Goal: Use online tool/utility: Utilize a website feature to perform a specific function

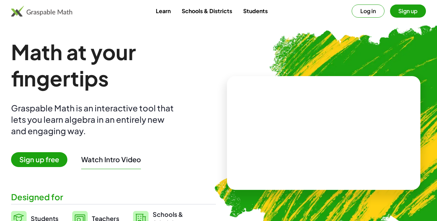
click at [280, 126] on video at bounding box center [324, 133] width 104 height 52
click at [65, 159] on span "Sign up free" at bounding box center [39, 159] width 56 height 15
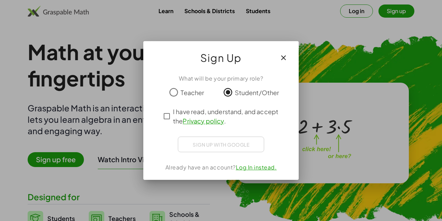
click at [174, 114] on span "I have read, understand, and accept the Privacy policy ." at bounding box center [227, 116] width 108 height 19
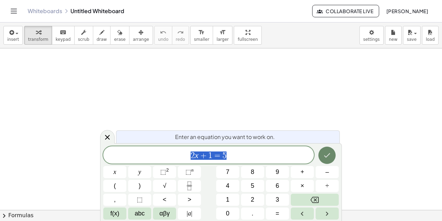
click at [326, 152] on icon "Done" at bounding box center [327, 155] width 8 height 8
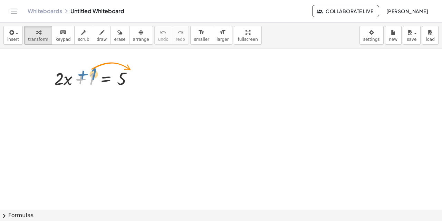
click at [90, 74] on div at bounding box center [96, 77] width 91 height 23
drag, startPoint x: 91, startPoint y: 79, endPoint x: 146, endPoint y: 84, distance: 55.2
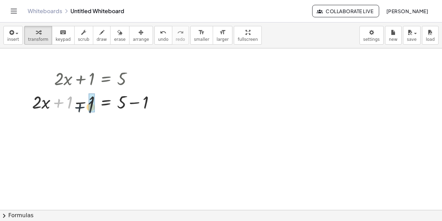
drag, startPoint x: 70, startPoint y: 102, endPoint x: 93, endPoint y: 107, distance: 23.6
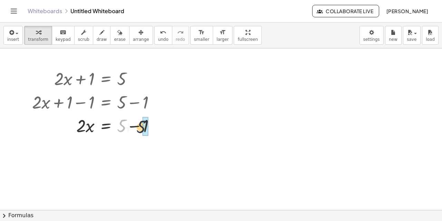
drag, startPoint x: 121, startPoint y: 124, endPoint x: 143, endPoint y: 125, distance: 22.1
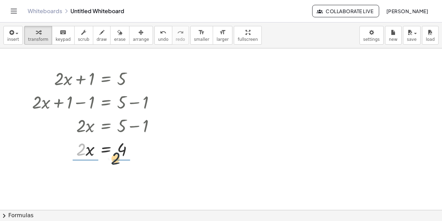
drag, startPoint x: 82, startPoint y: 152, endPoint x: 119, endPoint y: 162, distance: 37.8
drag, startPoint x: 83, startPoint y: 168, endPoint x: 87, endPoint y: 185, distance: 18.1
drag, startPoint x: 122, startPoint y: 170, endPoint x: 125, endPoint y: 188, distance: 18.3
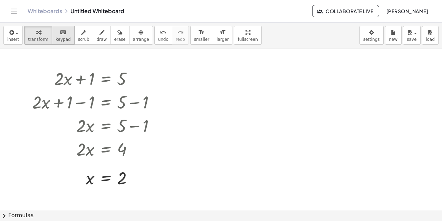
click at [56, 38] on span "keypad" at bounding box center [63, 39] width 15 height 5
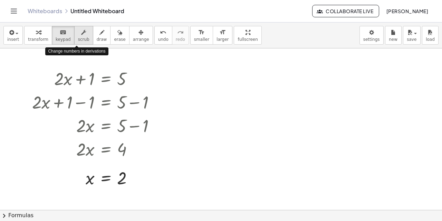
click at [79, 38] on span "scrub" at bounding box center [83, 39] width 11 height 5
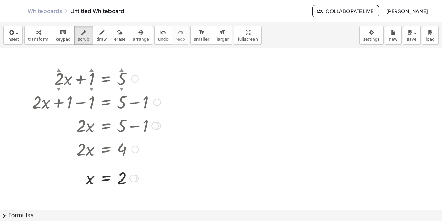
click at [90, 70] on div "▲" at bounding box center [91, 70] width 4 height 6
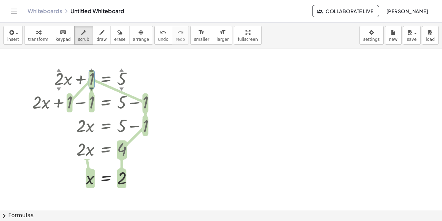
drag, startPoint x: 229, startPoint y: 34, endPoint x: 229, endPoint y: 75, distance: 41.8
click at [229, 75] on div "insert select one: Math Expression Function Text Youtube Video Graphing Geometr…" at bounding box center [221, 121] width 442 height 198
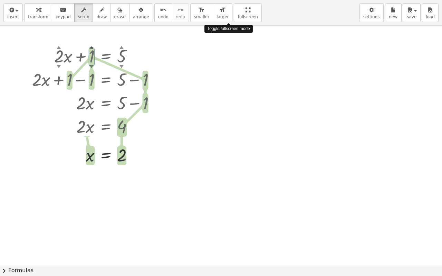
drag, startPoint x: 231, startPoint y: 9, endPoint x: 231, endPoint y: -33, distance: 41.8
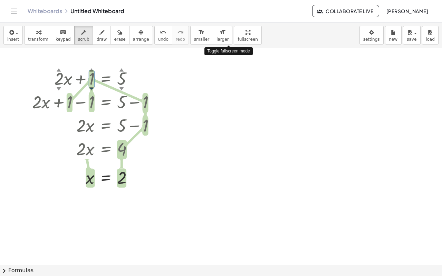
click at [231, 0] on html "Graspable Math Activities Whiteboards Classes Account v1.28.4 | Privacy policy …" at bounding box center [221, 138] width 442 height 276
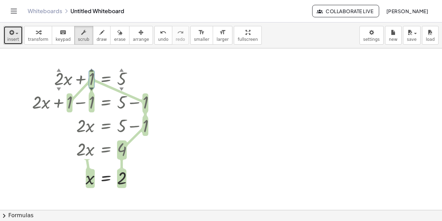
click at [16, 35] on div "button" at bounding box center [13, 32] width 12 height 8
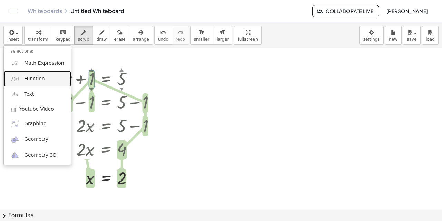
click at [34, 78] on span "Function" at bounding box center [34, 78] width 21 height 7
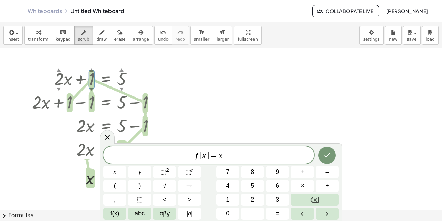
click at [230, 158] on span "f [ x ] = x ​" at bounding box center [208, 156] width 211 height 10
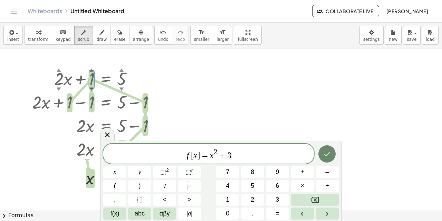
click at [325, 152] on icon "Done" at bounding box center [327, 154] width 8 height 8
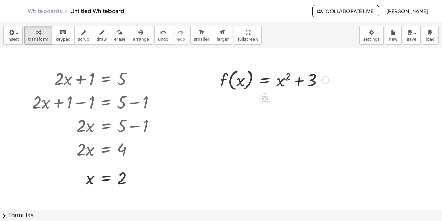
click at [283, 80] on div at bounding box center [275, 79] width 116 height 26
drag, startPoint x: 234, startPoint y: 83, endPoint x: 295, endPoint y: 106, distance: 65.6
drag, startPoint x: 313, startPoint y: 82, endPoint x: 214, endPoint y: 80, distance: 98.5
click at [216, 81] on div "+ 3 f ( , x ) = + x 2 + 3" at bounding box center [272, 80] width 124 height 30
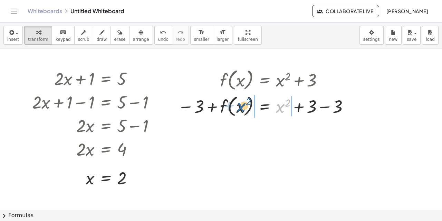
drag, startPoint x: 274, startPoint y: 110, endPoint x: 245, endPoint y: 106, distance: 29.3
click at [245, 106] on div at bounding box center [264, 106] width 181 height 26
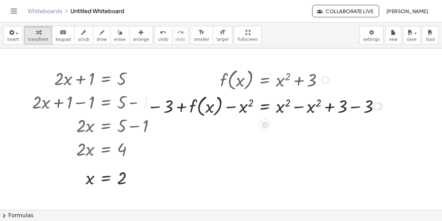
drag, startPoint x: 156, startPoint y: 70, endPoint x: 331, endPoint y: 128, distance: 184.1
click at [331, 128] on div "+ · 2 · x + 1 = 5 + · 2 · x + 1 − 1 = + 5 − 1 + · 2 · x + 0 = + 5 − 1 · 2 · x =…" at bounding box center [221, 209] width 442 height 323
click at [269, 88] on div at bounding box center [265, 79] width 242 height 26
drag, startPoint x: 368, startPoint y: 67, endPoint x: 222, endPoint y: 84, distance: 147.4
click at [222, 84] on div at bounding box center [265, 79] width 242 height 26
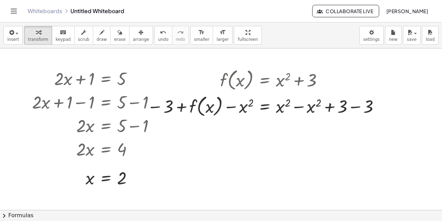
drag, startPoint x: 369, startPoint y: 122, endPoint x: 315, endPoint y: 107, distance: 55.9
click at [316, 107] on div "+ · 2 · x + 1 = 5 + · 2 · x + 1 − 1 = + 5 − 1 + · 2 · x + 0 = + 5 − 1 · 2 · x =…" at bounding box center [221, 209] width 442 height 323
click at [246, 86] on div at bounding box center [265, 79] width 242 height 26
click at [242, 80] on div at bounding box center [265, 79] width 242 height 26
click at [207, 104] on div at bounding box center [265, 106] width 242 height 26
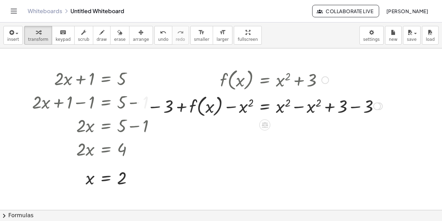
click at [182, 103] on div at bounding box center [265, 106] width 242 height 26
drag, startPoint x: 165, startPoint y: 70, endPoint x: 391, endPoint y: 137, distance: 235.6
click at [391, 137] on div "+ · 2 · x + 1 = 5 + · 2 · x + 1 − 1 = + 5 − 1 + · 2 · x + 0 = + 5 − 1 · 2 · x =…" at bounding box center [221, 209] width 442 height 323
click at [361, 125] on div at bounding box center [221, 209] width 442 height 323
click at [237, 75] on div at bounding box center [265, 79] width 242 height 26
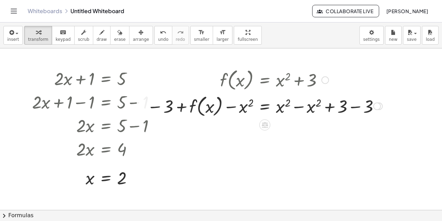
click at [239, 81] on div at bounding box center [265, 79] width 242 height 26
click at [117, 34] on icon "button" at bounding box center [119, 32] width 5 height 8
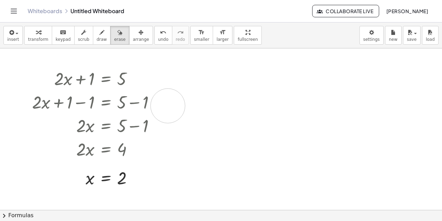
drag, startPoint x: 227, startPoint y: 77, endPoint x: 168, endPoint y: 106, distance: 65.8
click at [168, 106] on div at bounding box center [221, 209] width 442 height 323
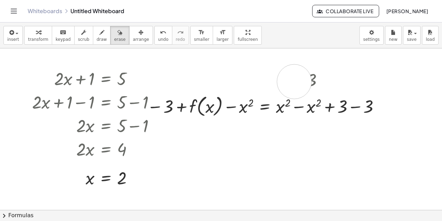
drag, startPoint x: 207, startPoint y: 79, endPoint x: 329, endPoint y: 86, distance: 122.5
click at [329, 86] on div at bounding box center [221, 209] width 442 height 323
drag, startPoint x: 298, startPoint y: 75, endPoint x: 215, endPoint y: 70, distance: 84.1
click at [218, 71] on div at bounding box center [221, 209] width 442 height 323
drag, startPoint x: 220, startPoint y: 72, endPoint x: 359, endPoint y: 89, distance: 139.9
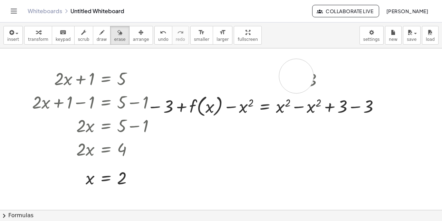
click at [359, 89] on div at bounding box center [221, 209] width 442 height 323
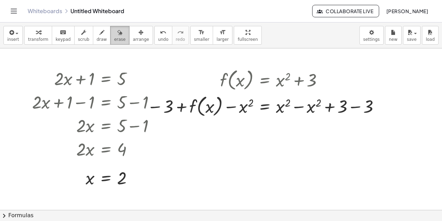
click at [117, 35] on icon "button" at bounding box center [119, 32] width 5 height 8
drag, startPoint x: 237, startPoint y: 78, endPoint x: 354, endPoint y: 85, distance: 117.6
click at [354, 85] on div at bounding box center [221, 209] width 442 height 323
drag, startPoint x: 336, startPoint y: 85, endPoint x: 229, endPoint y: 75, distance: 107.5
click at [230, 75] on div at bounding box center [221, 209] width 442 height 323
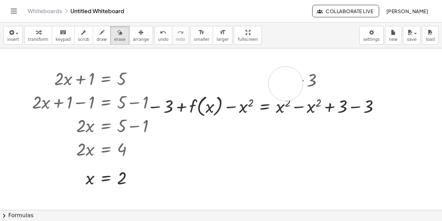
drag, startPoint x: 224, startPoint y: 78, endPoint x: 332, endPoint y: 93, distance: 109.1
click at [332, 93] on div at bounding box center [221, 209] width 442 height 323
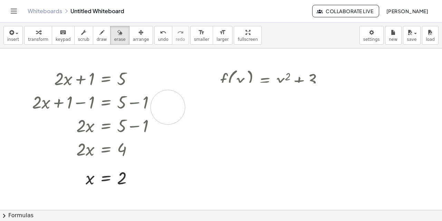
drag, startPoint x: 360, startPoint y: 106, endPoint x: 168, endPoint y: 107, distance: 192.0
click at [168, 107] on div at bounding box center [221, 209] width 442 height 323
drag, startPoint x: 168, startPoint y: 107, endPoint x: 242, endPoint y: 206, distance: 123.6
click at [242, 206] on div at bounding box center [221, 209] width 442 height 323
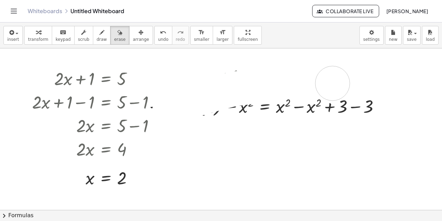
drag, startPoint x: 208, startPoint y: 96, endPoint x: 351, endPoint y: 90, distance: 142.8
click at [348, 89] on div at bounding box center [221, 209] width 442 height 323
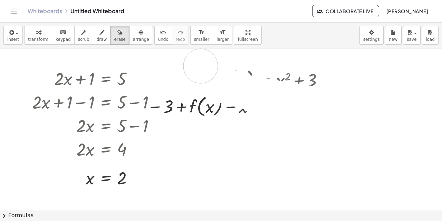
drag, startPoint x: 339, startPoint y: 103, endPoint x: 206, endPoint y: 62, distance: 139.5
click at [201, 63] on div at bounding box center [221, 209] width 442 height 323
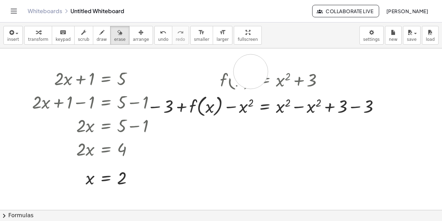
drag, startPoint x: 251, startPoint y: 72, endPoint x: 309, endPoint y: 80, distance: 58.7
click at [309, 80] on div at bounding box center [221, 209] width 442 height 323
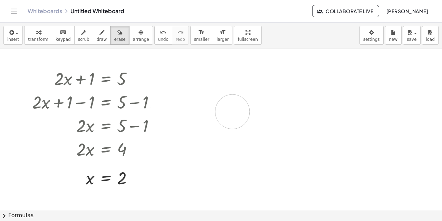
drag, startPoint x: 324, startPoint y: 82, endPoint x: 232, endPoint y: 112, distance: 96.1
click at [232, 112] on div at bounding box center [221, 209] width 442 height 323
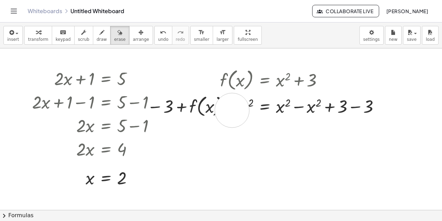
drag, startPoint x: 232, startPoint y: 112, endPoint x: 259, endPoint y: 83, distance: 39.1
click at [259, 83] on div at bounding box center [221, 209] width 442 height 323
drag, startPoint x: 258, startPoint y: 82, endPoint x: 236, endPoint y: 75, distance: 22.9
click at [256, 81] on div at bounding box center [221, 209] width 442 height 323
click at [117, 36] on icon "button" at bounding box center [119, 32] width 5 height 8
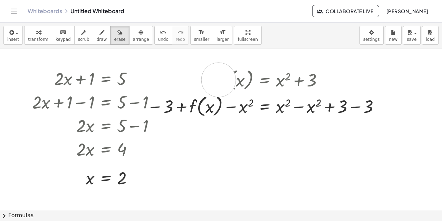
drag, startPoint x: 219, startPoint y: 80, endPoint x: 362, endPoint y: 99, distance: 144.9
click at [362, 99] on div at bounding box center [221, 209] width 442 height 323
drag, startPoint x: 338, startPoint y: 86, endPoint x: 229, endPoint y: 79, distance: 109.0
click at [229, 79] on div at bounding box center [221, 209] width 442 height 323
drag, startPoint x: 228, startPoint y: 78, endPoint x: 309, endPoint y: 76, distance: 80.5
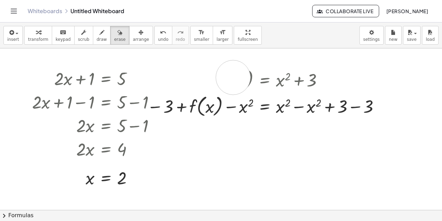
click at [306, 77] on div at bounding box center [221, 209] width 442 height 323
drag, startPoint x: 307, startPoint y: 77, endPoint x: 242, endPoint y: 76, distance: 64.3
click at [242, 76] on div at bounding box center [221, 209] width 442 height 323
drag, startPoint x: 242, startPoint y: 76, endPoint x: 209, endPoint y: 81, distance: 34.3
click at [209, 81] on div at bounding box center [221, 209] width 442 height 323
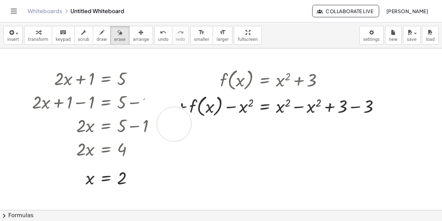
drag, startPoint x: 161, startPoint y: 104, endPoint x: 175, endPoint y: 124, distance: 24.5
click at [175, 124] on div at bounding box center [221, 209] width 442 height 323
click at [154, 36] on button "undo undo" at bounding box center [163, 35] width 18 height 19
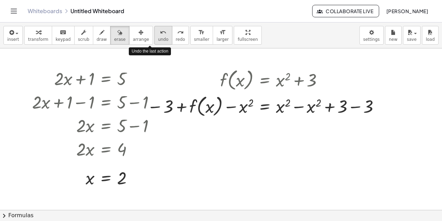
click at [160, 35] on icon "undo" at bounding box center [163, 32] width 7 height 8
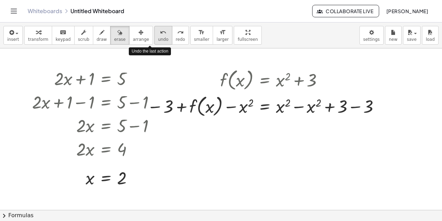
click at [160, 35] on icon "undo" at bounding box center [163, 32] width 7 height 8
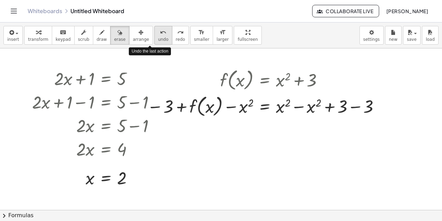
click at [160, 35] on icon "undo" at bounding box center [163, 32] width 7 height 8
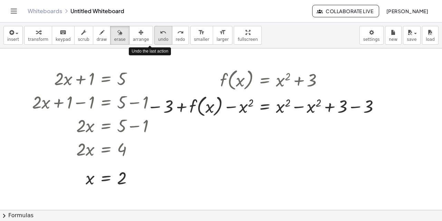
click at [160, 35] on icon "undo" at bounding box center [163, 32] width 7 height 8
click at [160, 36] on icon "undo" at bounding box center [163, 32] width 7 height 8
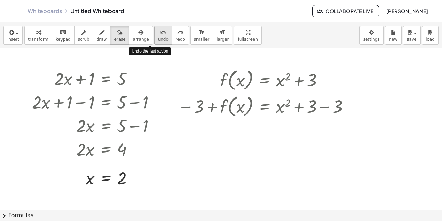
click at [160, 36] on icon "undo" at bounding box center [163, 32] width 7 height 8
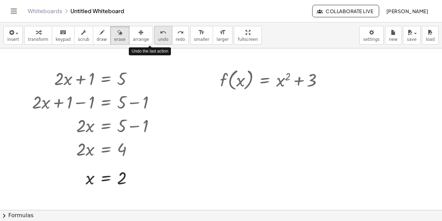
click at [160, 36] on icon "undo" at bounding box center [163, 32] width 7 height 8
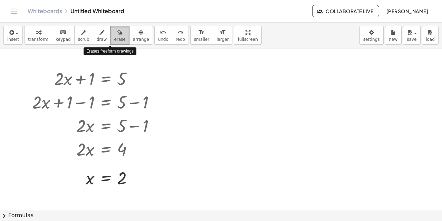
click at [117, 36] on icon "button" at bounding box center [119, 32] width 5 height 8
drag, startPoint x: 127, startPoint y: 178, endPoint x: 134, endPoint y: 182, distance: 8.2
click at [134, 182] on div at bounding box center [221, 209] width 442 height 323
drag, startPoint x: 125, startPoint y: 150, endPoint x: 136, endPoint y: 149, distance: 11.7
click at [136, 149] on div at bounding box center [221, 209] width 442 height 323
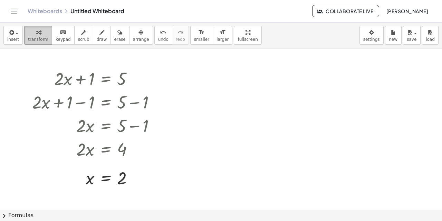
click at [30, 34] on div "button" at bounding box center [38, 32] width 20 height 8
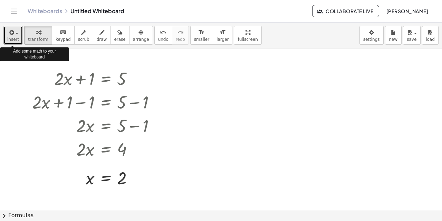
click at [16, 36] on button "insert" at bounding box center [12, 35] width 19 height 19
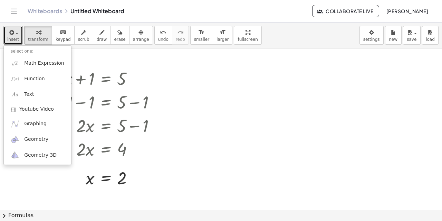
click at [33, 192] on div at bounding box center [221, 209] width 442 height 323
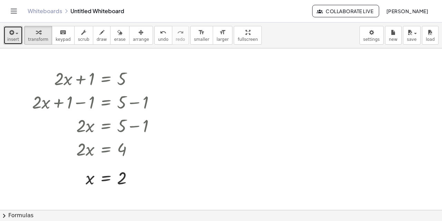
click at [17, 38] on span "insert" at bounding box center [13, 39] width 12 height 5
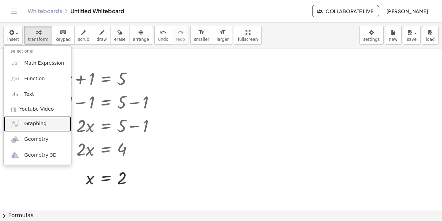
click at [27, 124] on span "Graphing" at bounding box center [35, 123] width 22 height 7
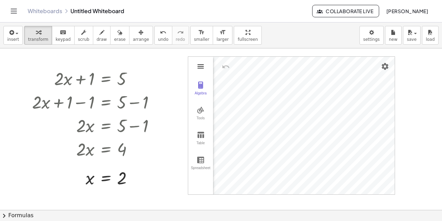
click at [200, 69] on img "Graphing Calculator" at bounding box center [201, 66] width 8 height 8
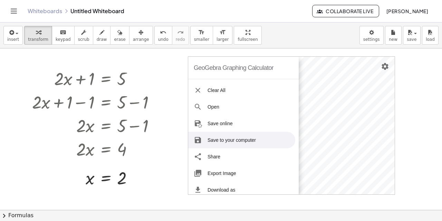
click at [179, 147] on div at bounding box center [221, 209] width 442 height 323
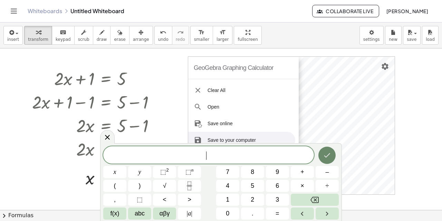
click at [333, 156] on button "Done" at bounding box center [326, 154] width 17 height 17
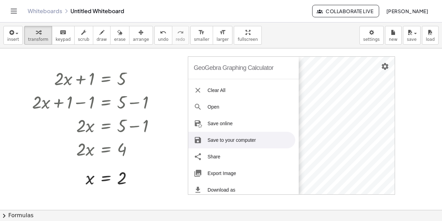
click at [181, 75] on div at bounding box center [221, 209] width 442 height 323
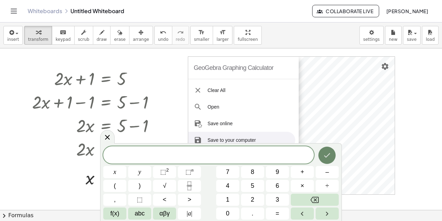
click at [326, 153] on icon "Done" at bounding box center [327, 155] width 8 height 8
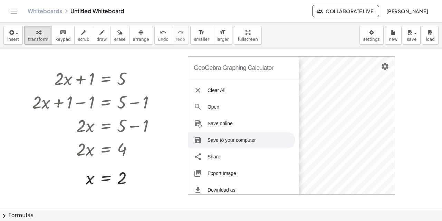
click at [407, 85] on div at bounding box center [221, 209] width 442 height 323
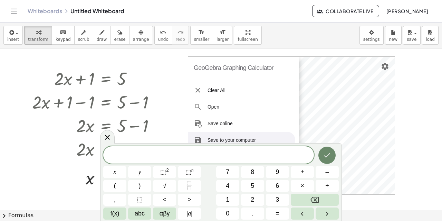
click at [327, 154] on icon "Done" at bounding box center [327, 155] width 8 height 8
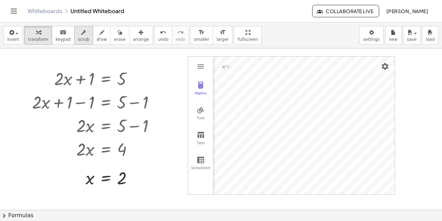
click at [78, 37] on span "scrub" at bounding box center [83, 39] width 11 height 5
drag, startPoint x: 93, startPoint y: 78, endPoint x: 133, endPoint y: 78, distance: 39.7
click at [132, 77] on div at bounding box center [96, 77] width 135 height 23
drag, startPoint x: 92, startPoint y: 81, endPoint x: 139, endPoint y: 85, distance: 47.8
click at [139, 85] on div at bounding box center [96, 77] width 135 height 23
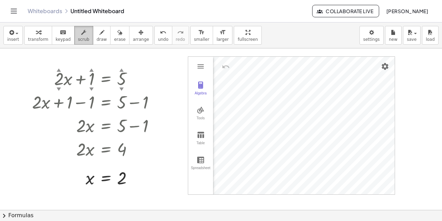
click at [81, 36] on icon "button" at bounding box center [83, 32] width 5 height 8
click at [160, 33] on icon "undo" at bounding box center [163, 32] width 7 height 8
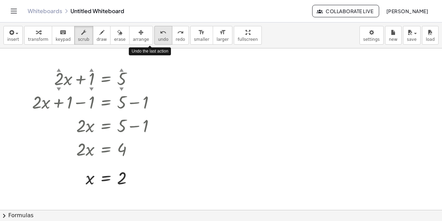
click at [160, 33] on icon "undo" at bounding box center [163, 32] width 7 height 8
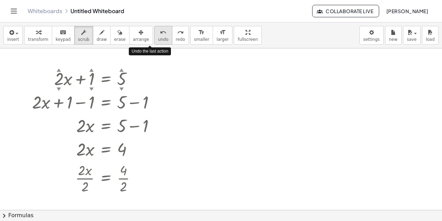
click at [160, 33] on icon "undo" at bounding box center [163, 32] width 7 height 8
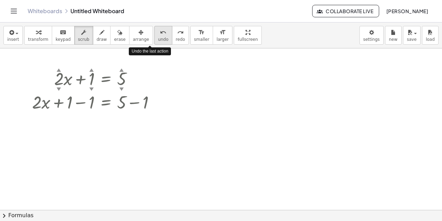
click at [160, 33] on icon "undo" at bounding box center [163, 32] width 7 height 8
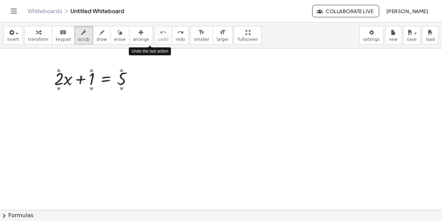
click at [133, 118] on div at bounding box center [221, 209] width 442 height 323
drag, startPoint x: 92, startPoint y: 78, endPoint x: 139, endPoint y: 80, distance: 46.7
click at [137, 79] on div at bounding box center [96, 77] width 91 height 23
drag, startPoint x: 91, startPoint y: 89, endPoint x: 146, endPoint y: 84, distance: 55.5
click at [146, 84] on div "+ · 2 ▲ ▼ · x + 1 ▲ ▼ = 5 ▲ ▼" at bounding box center [221, 209] width 442 height 323
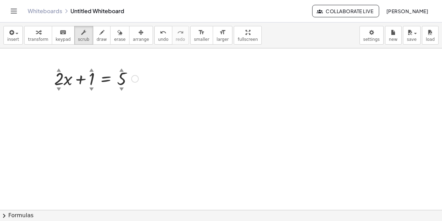
click at [93, 86] on div "▼" at bounding box center [91, 89] width 4 height 6
drag, startPoint x: 90, startPoint y: 79, endPoint x: 156, endPoint y: 81, distance: 65.7
click at [156, 81] on div "+ · 2 ▲ ▼ · x + 3 ▲ ▼ = 5 ▲ ▼" at bounding box center [221, 209] width 442 height 323
click at [106, 96] on div at bounding box center [221, 209] width 442 height 323
click at [92, 106] on div at bounding box center [221, 209] width 442 height 323
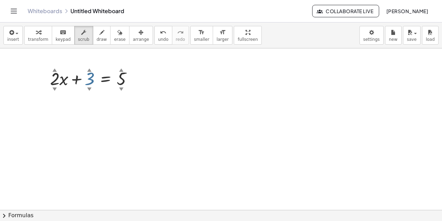
drag, startPoint x: 91, startPoint y: 82, endPoint x: 140, endPoint y: 80, distance: 49.1
click at [140, 80] on div at bounding box center [94, 77] width 95 height 23
drag, startPoint x: 410, startPoint y: 1, endPoint x: 167, endPoint y: 86, distance: 257.5
click at [167, 86] on div at bounding box center [221, 209] width 442 height 323
click at [207, 95] on div at bounding box center [221, 209] width 442 height 323
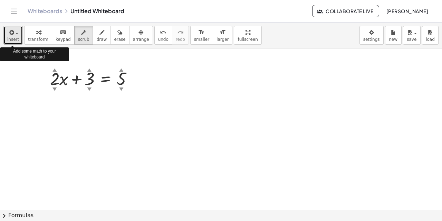
click at [16, 36] on button "insert" at bounding box center [12, 35] width 19 height 19
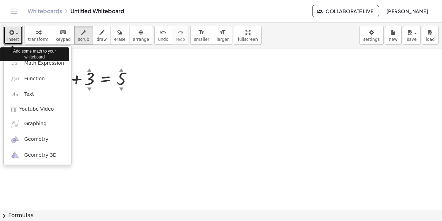
click at [256, 105] on div at bounding box center [221, 209] width 442 height 323
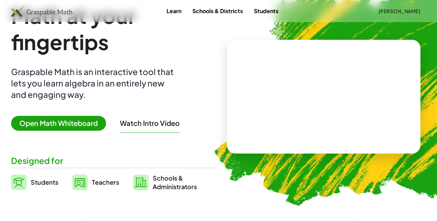
scroll to position [35, 0]
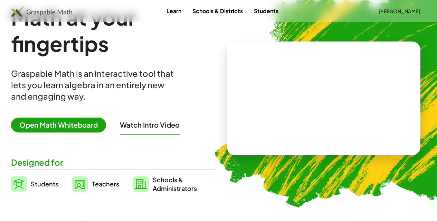
click at [308, 93] on video at bounding box center [324, 98] width 104 height 52
click at [308, 93] on div at bounding box center [325, 91] width 61 height 26
click at [315, 91] on div at bounding box center [325, 91] width 61 height 26
click at [60, 125] on span "Open Math Whiteboard" at bounding box center [58, 124] width 95 height 15
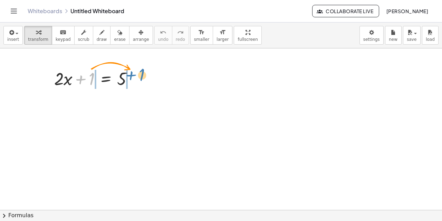
drag, startPoint x: 91, startPoint y: 75, endPoint x: 142, endPoint y: 72, distance: 50.6
click at [142, 72] on div at bounding box center [96, 77] width 91 height 23
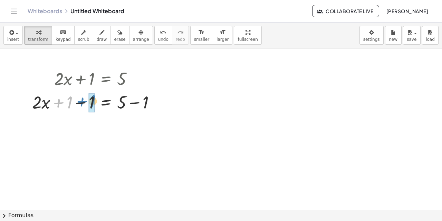
drag, startPoint x: 70, startPoint y: 104, endPoint x: 94, endPoint y: 103, distance: 23.2
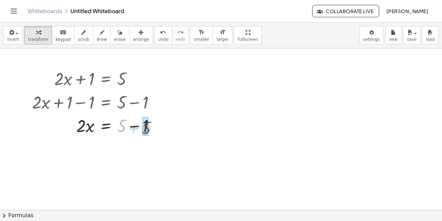
drag, startPoint x: 123, startPoint y: 125, endPoint x: 142, endPoint y: 127, distance: 18.8
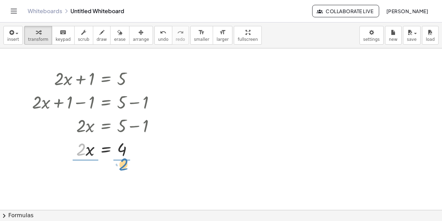
drag, startPoint x: 81, startPoint y: 153, endPoint x: 124, endPoint y: 168, distance: 45.7
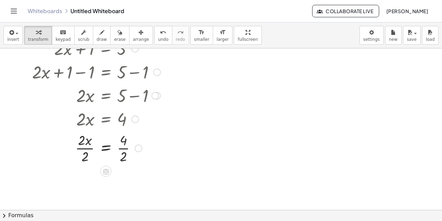
scroll to position [69, 0]
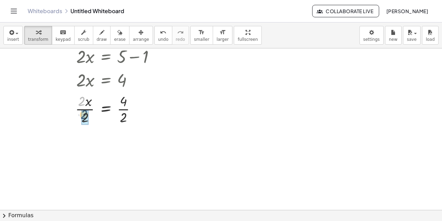
drag, startPoint x: 82, startPoint y: 101, endPoint x: 84, endPoint y: 117, distance: 16.8
drag, startPoint x: 123, startPoint y: 135, endPoint x: 125, endPoint y: 155, distance: 19.5
click at [79, 37] on span "scrub" at bounding box center [83, 39] width 11 height 5
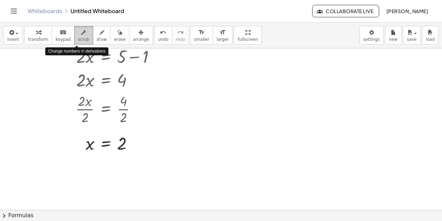
click at [81, 35] on icon "button" at bounding box center [83, 32] width 5 height 8
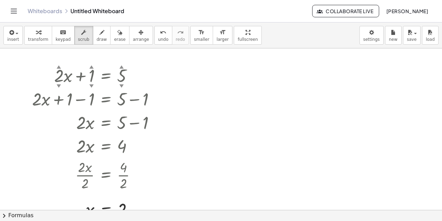
scroll to position [0, 0]
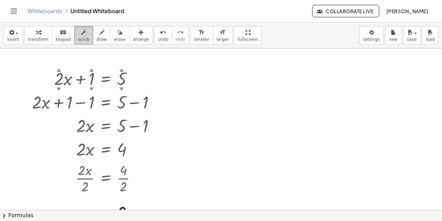
click at [78, 34] on div "button" at bounding box center [83, 32] width 11 height 8
click at [99, 34] on icon "button" at bounding box center [101, 32] width 5 height 8
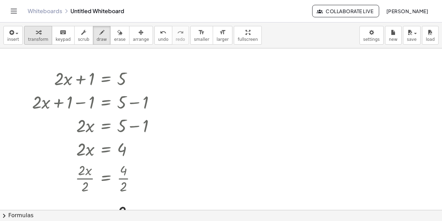
click at [40, 37] on span "transform" at bounding box center [38, 39] width 20 height 5
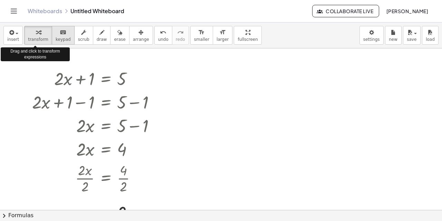
click at [60, 35] on icon "keyboard" at bounding box center [63, 32] width 7 height 8
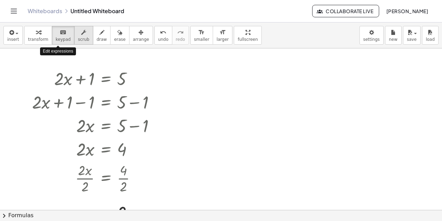
click at [81, 36] on icon "button" at bounding box center [83, 32] width 5 height 8
click at [164, 74] on div "+ · 2 ▲ ▼ · x + 1 ▲ ▼ = 5 ▲ ▼ + · 2 · x + 1 − 1 = + 5 − 1 + · 2 · x + 0 = + 5 −…" at bounding box center [94, 145] width 144 height 161
click at [128, 77] on div at bounding box center [96, 77] width 135 height 23
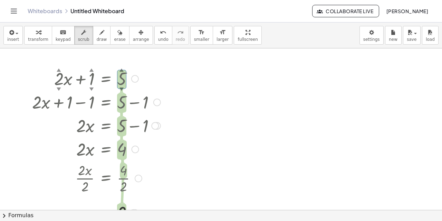
click at [132, 78] on div at bounding box center [135, 79] width 8 height 8
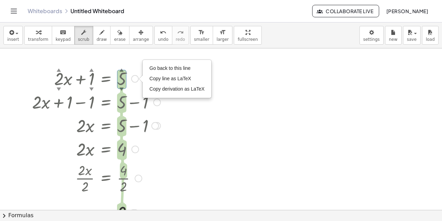
click at [113, 67] on div at bounding box center [96, 77] width 135 height 23
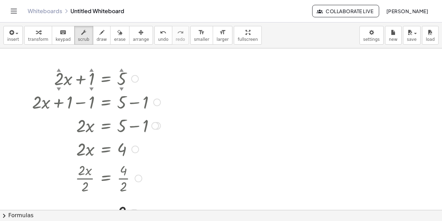
click at [92, 70] on div "▲" at bounding box center [91, 70] width 4 height 6
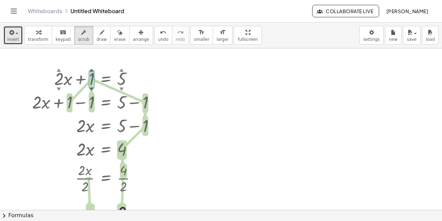
click at [17, 38] on span "insert" at bounding box center [13, 39] width 12 height 5
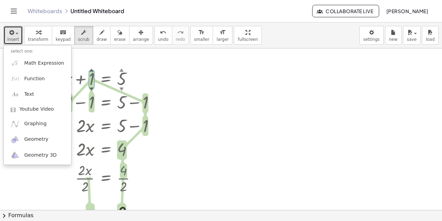
click at [211, 127] on div at bounding box center [221, 209] width 442 height 323
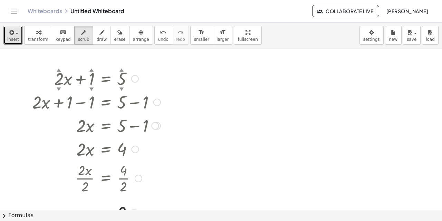
click at [106, 77] on div at bounding box center [96, 77] width 135 height 23
